Goal: Information Seeking & Learning: Learn about a topic

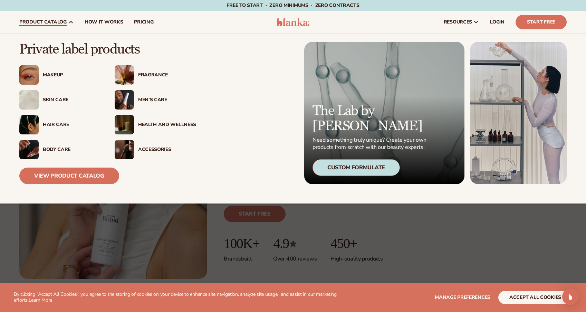
click at [59, 96] on div "Skin Care" at bounding box center [60, 99] width 82 height 19
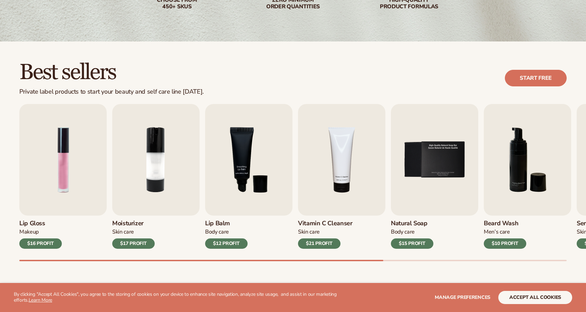
scroll to position [149, 0]
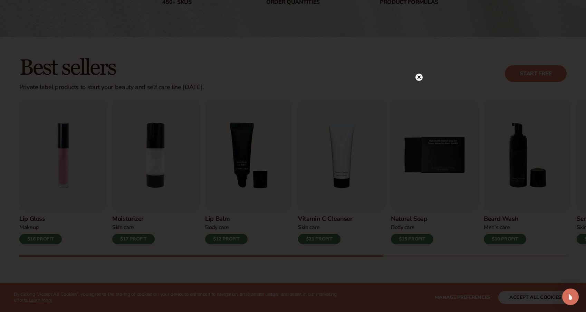
click at [420, 76] on icon at bounding box center [418, 77] width 3 height 3
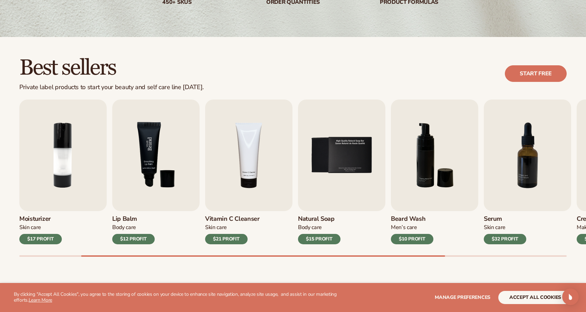
click at [156, 187] on img "3 / 9" at bounding box center [155, 155] width 87 height 112
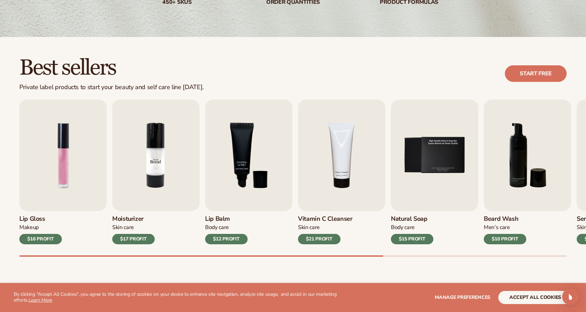
click at [148, 157] on img "2 / 9" at bounding box center [155, 155] width 87 height 112
click at [123, 220] on h3 "Moisturizer" at bounding box center [133, 219] width 42 height 8
click at [137, 237] on div "$17 PROFIT" at bounding box center [133, 239] width 42 height 10
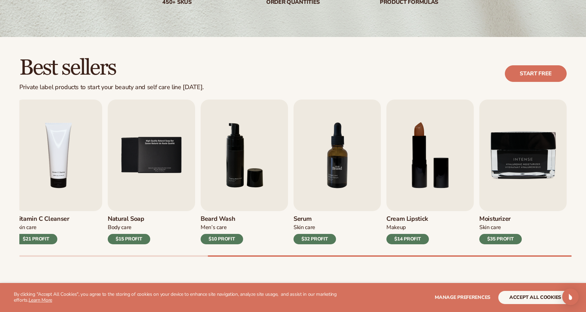
click at [325, 194] on img "7 / 9" at bounding box center [337, 155] width 87 height 112
click at [507, 235] on div "$35 PROFIT" at bounding box center [500, 239] width 42 height 10
click at [527, 75] on link "Start free" at bounding box center [536, 73] width 62 height 17
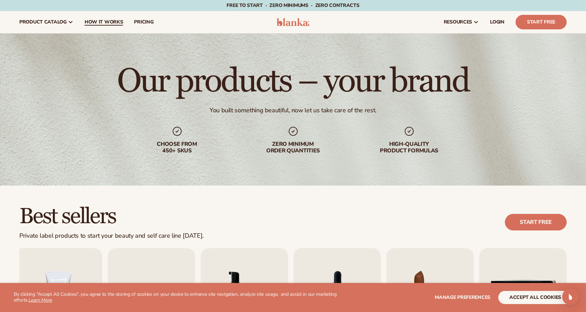
scroll to position [0, 0]
click at [140, 22] on span "pricing" at bounding box center [143, 22] width 19 height 6
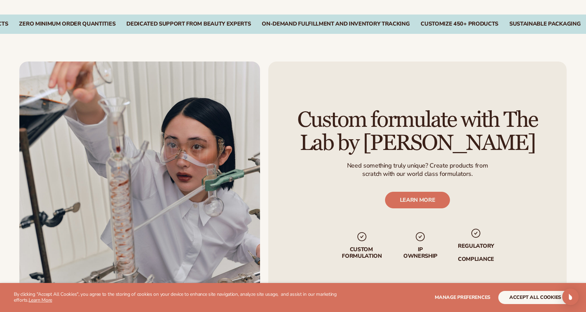
scroll to position [337, 0]
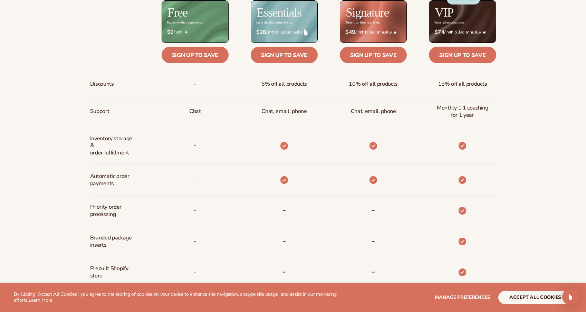
click at [538, 294] on button "accept all cookies" at bounding box center [535, 297] width 74 height 13
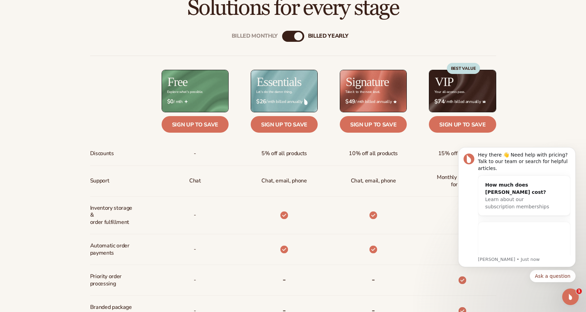
scroll to position [272, 0]
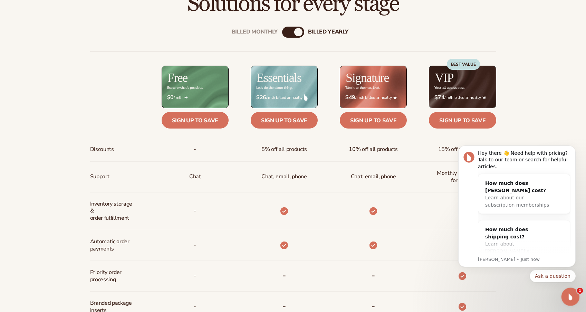
click at [574, 297] on div "Open Intercom Messenger" at bounding box center [569, 295] width 23 height 23
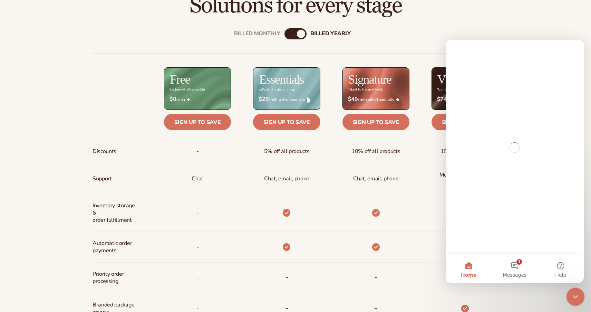
scroll to position [0, 0]
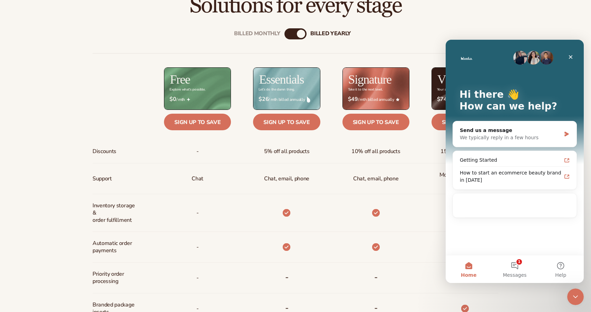
click at [429, 39] on div "Billed Monthly billed Yearly Billed Monthly billed Yearly Discounts Support Inv…" at bounding box center [295, 246] width 445 height 459
click at [572, 296] on icon "Close Intercom Messenger" at bounding box center [575, 296] width 8 height 8
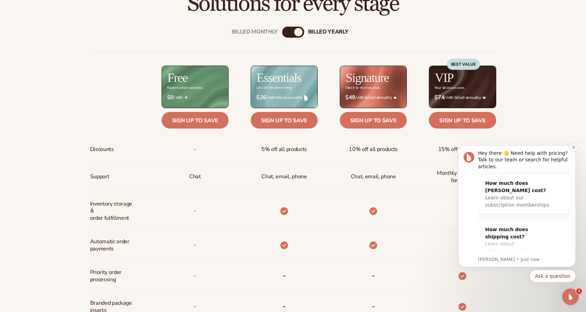
click at [573, 149] on icon "Dismiss notification" at bounding box center [574, 147] width 4 height 4
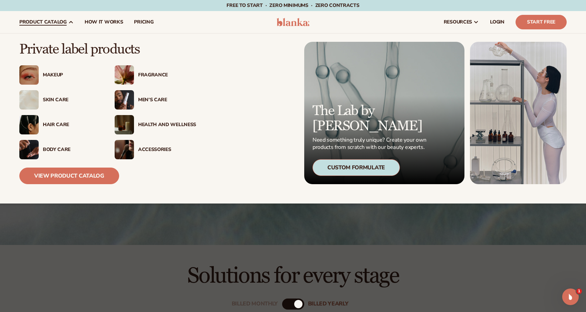
click at [164, 122] on div "Health And Wellness" at bounding box center [167, 125] width 58 height 6
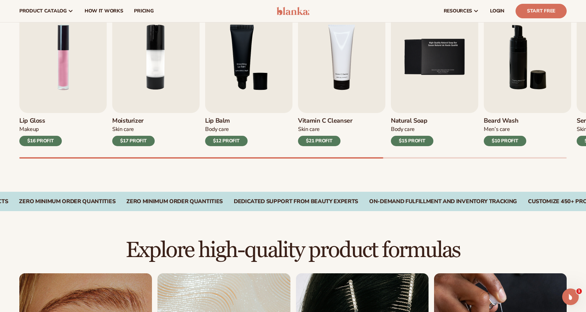
click at [332, 142] on div "$21 PROFIT" at bounding box center [319, 141] width 42 height 10
click at [337, 79] on img "4 / 9" at bounding box center [341, 57] width 87 height 112
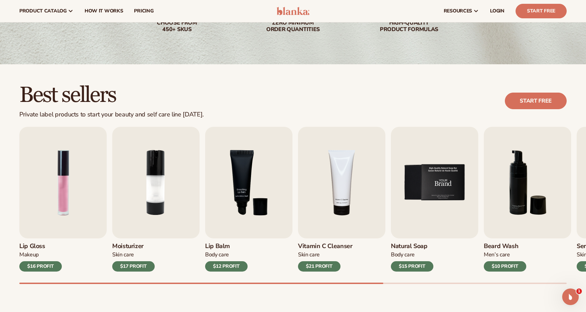
scroll to position [116, 0]
